Goal: Task Accomplishment & Management: Manage account settings

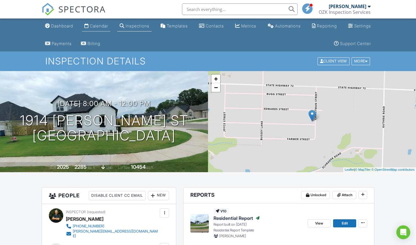
click at [93, 23] on div "Calendar" at bounding box center [99, 25] width 18 height 5
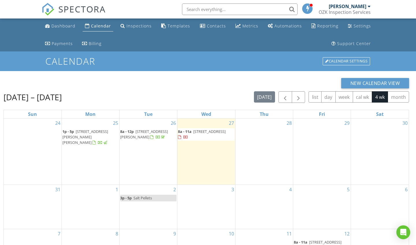
click at [213, 133] on span "[STREET_ADDRESS]" at bounding box center [209, 131] width 32 height 5
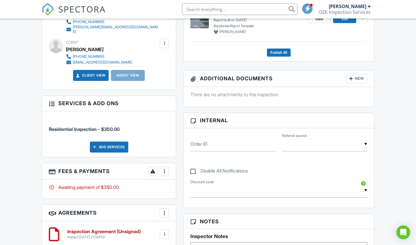
scroll to position [204, 0]
click at [164, 168] on div at bounding box center [164, 171] width 6 height 6
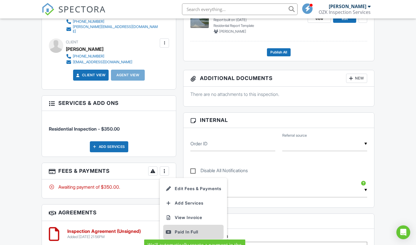
click at [191, 231] on div "Paid In Full" at bounding box center [193, 231] width 56 height 7
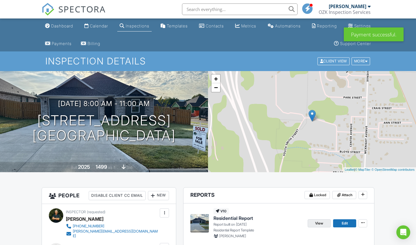
click at [318, 225] on span "View" at bounding box center [319, 223] width 8 height 6
